Goal: Task Accomplishment & Management: Use online tool/utility

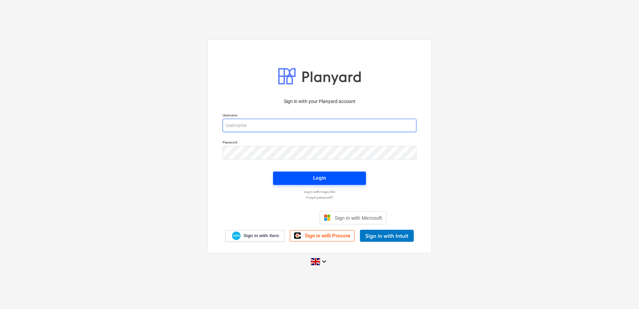
type input "[PERSON_NAME][EMAIL_ADDRESS][DOMAIN_NAME]"
click at [316, 180] on div "Login" at bounding box center [319, 177] width 13 height 9
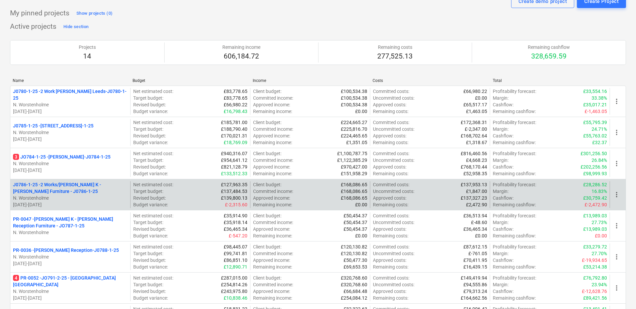
scroll to position [67, 0]
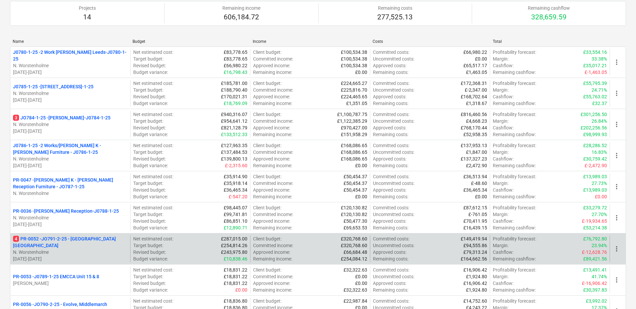
click at [62, 249] on p "N. Worstenholme" at bounding box center [70, 251] width 115 height 7
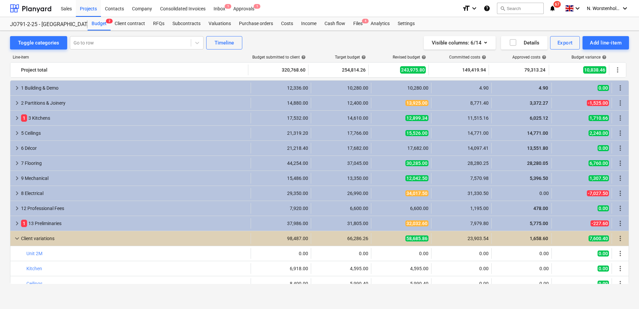
scroll to position [148, 0]
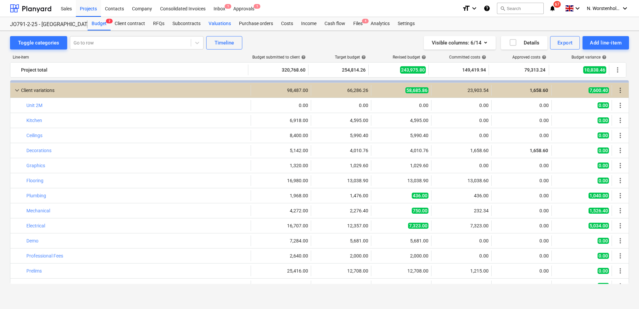
click at [215, 22] on div "Valuations" at bounding box center [219, 23] width 30 height 13
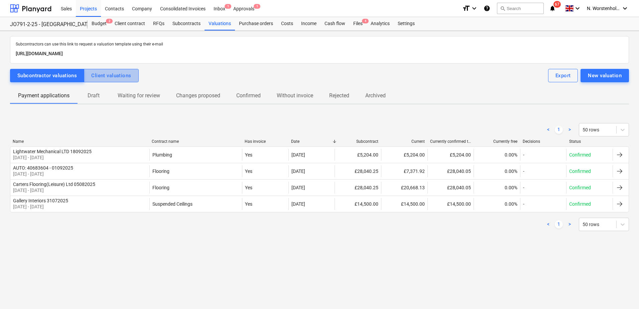
click at [103, 70] on button "Client valuations" at bounding box center [111, 75] width 54 height 13
